Goal: Task Accomplishment & Management: Complete application form

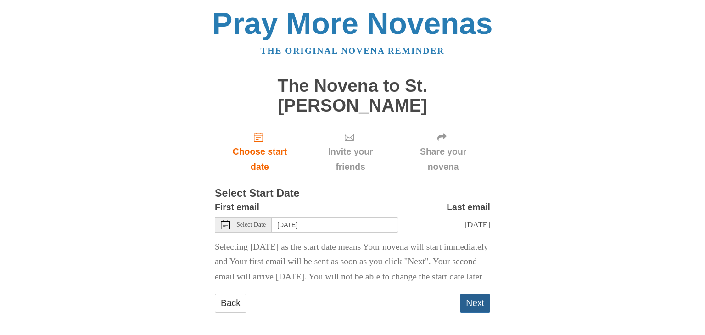
click at [475, 300] on button "Next" at bounding box center [475, 303] width 30 height 19
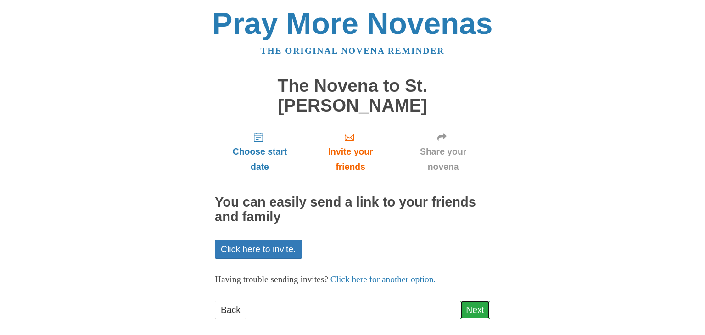
click at [475, 301] on link "Next" at bounding box center [475, 310] width 30 height 19
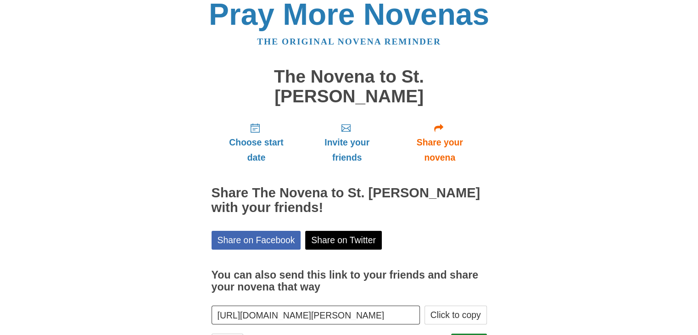
scroll to position [33, 0]
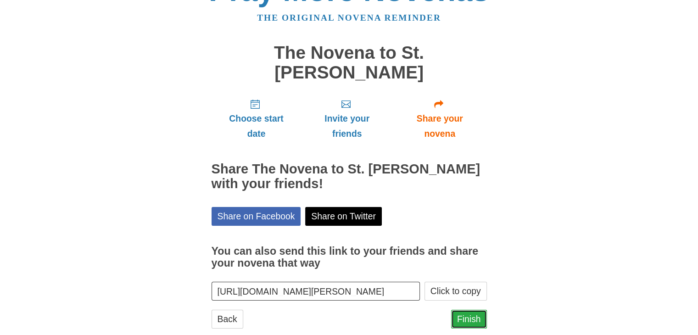
click at [463, 310] on link "Finish" at bounding box center [469, 319] width 36 height 19
